Goal: Task Accomplishment & Management: Manage account settings

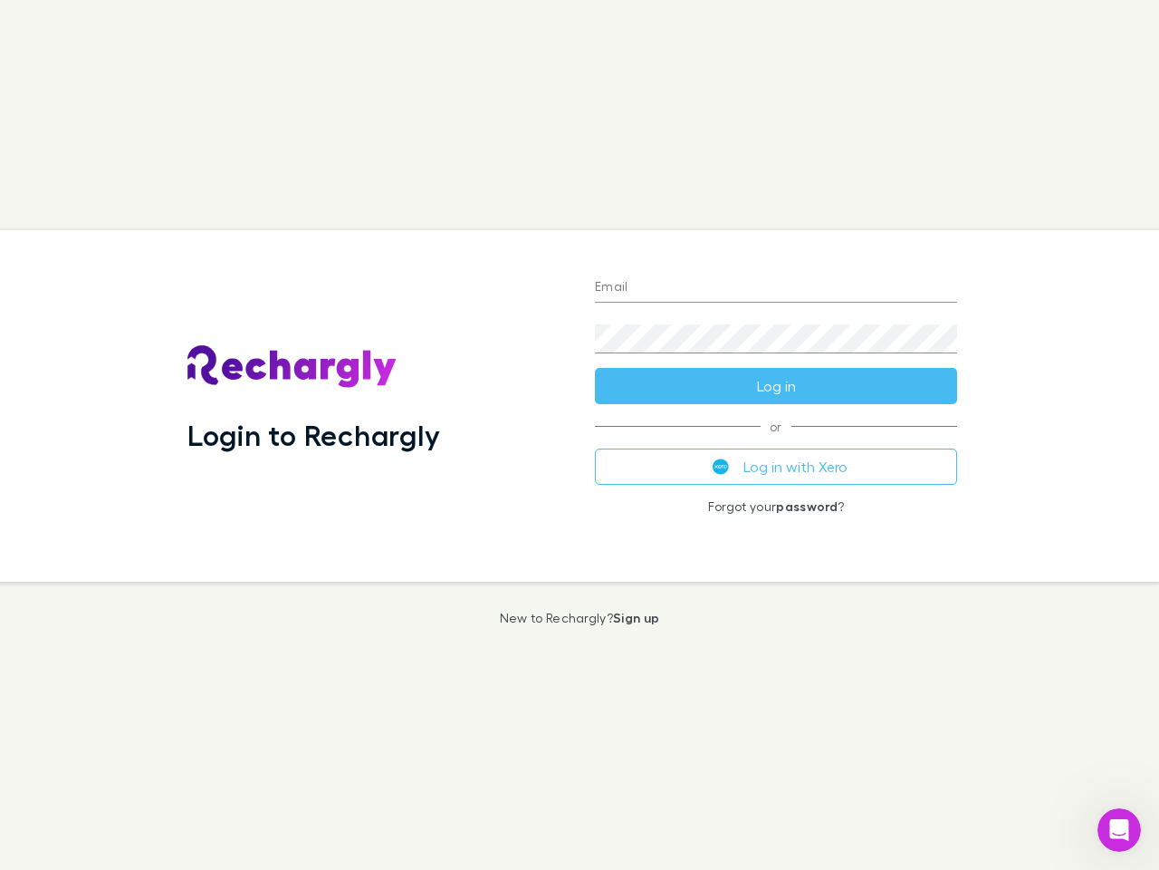
click at [580, 435] on div "Login to Rechargly" at bounding box center [377, 405] width 408 height 351
click at [776, 288] on input "Email" at bounding box center [776, 288] width 362 height 29
click at [776, 386] on button "Log in" at bounding box center [776, 386] width 362 height 36
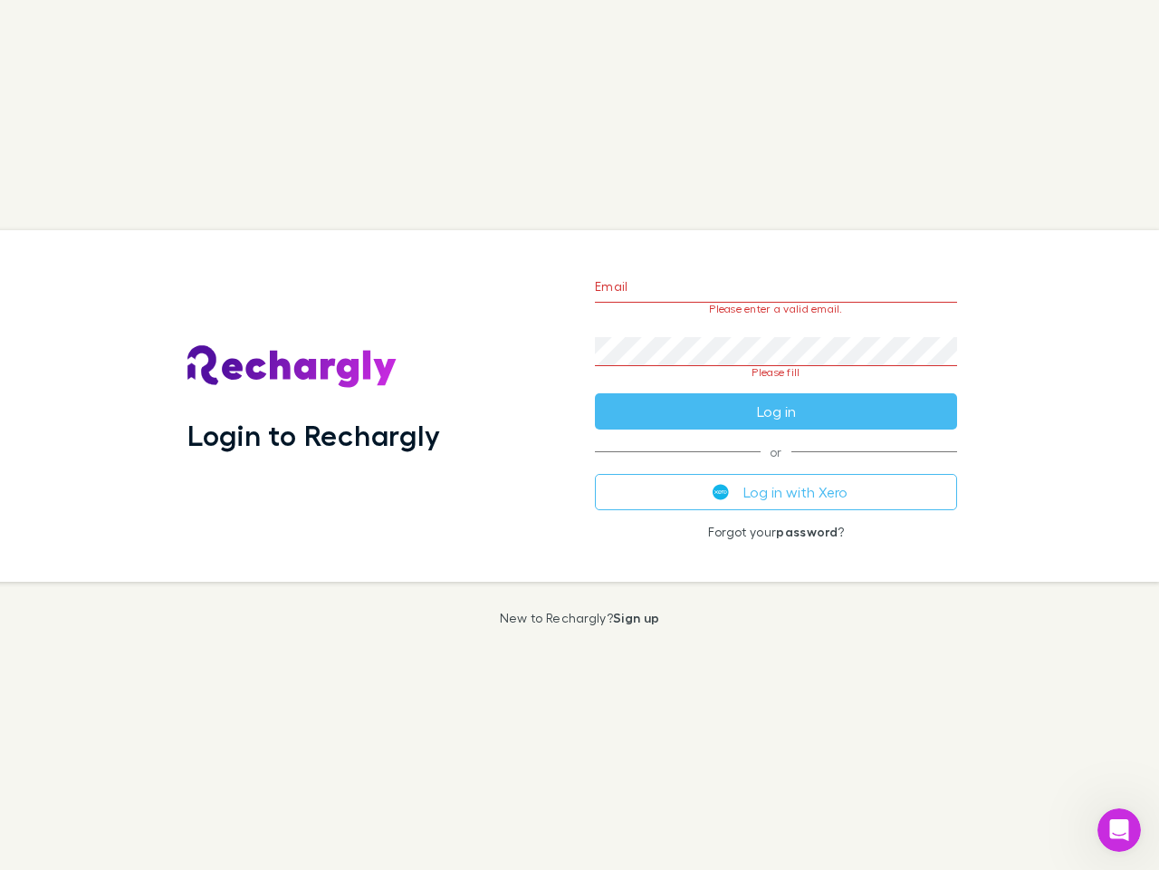
click at [776, 466] on div "Email Please enter a valid email. Password Please fill Log in or Log in with Xe…" at bounding box center [776, 405] width 391 height 351
